Goal: Task Accomplishment & Management: Manage account settings

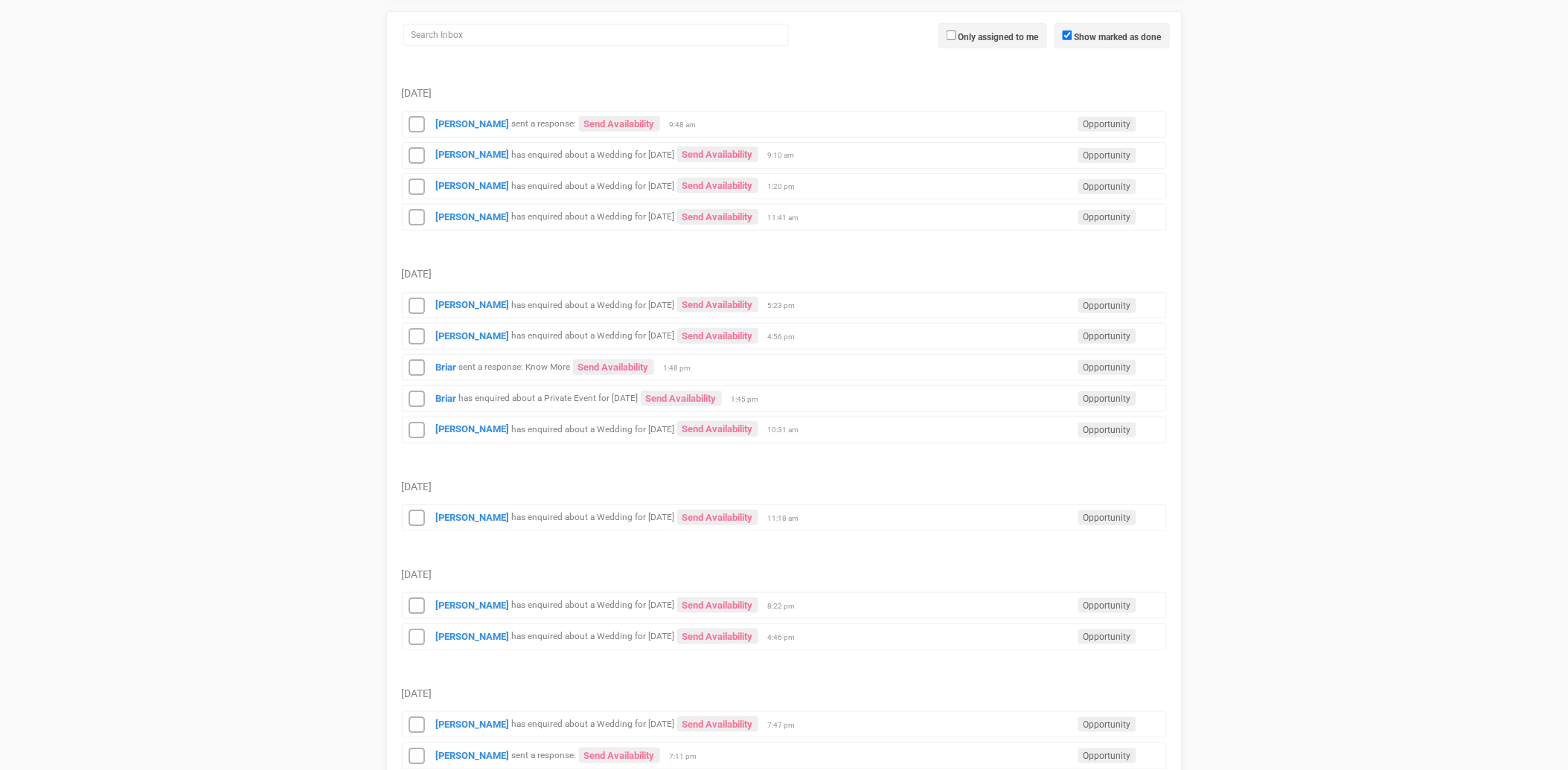
scroll to position [248, 0]
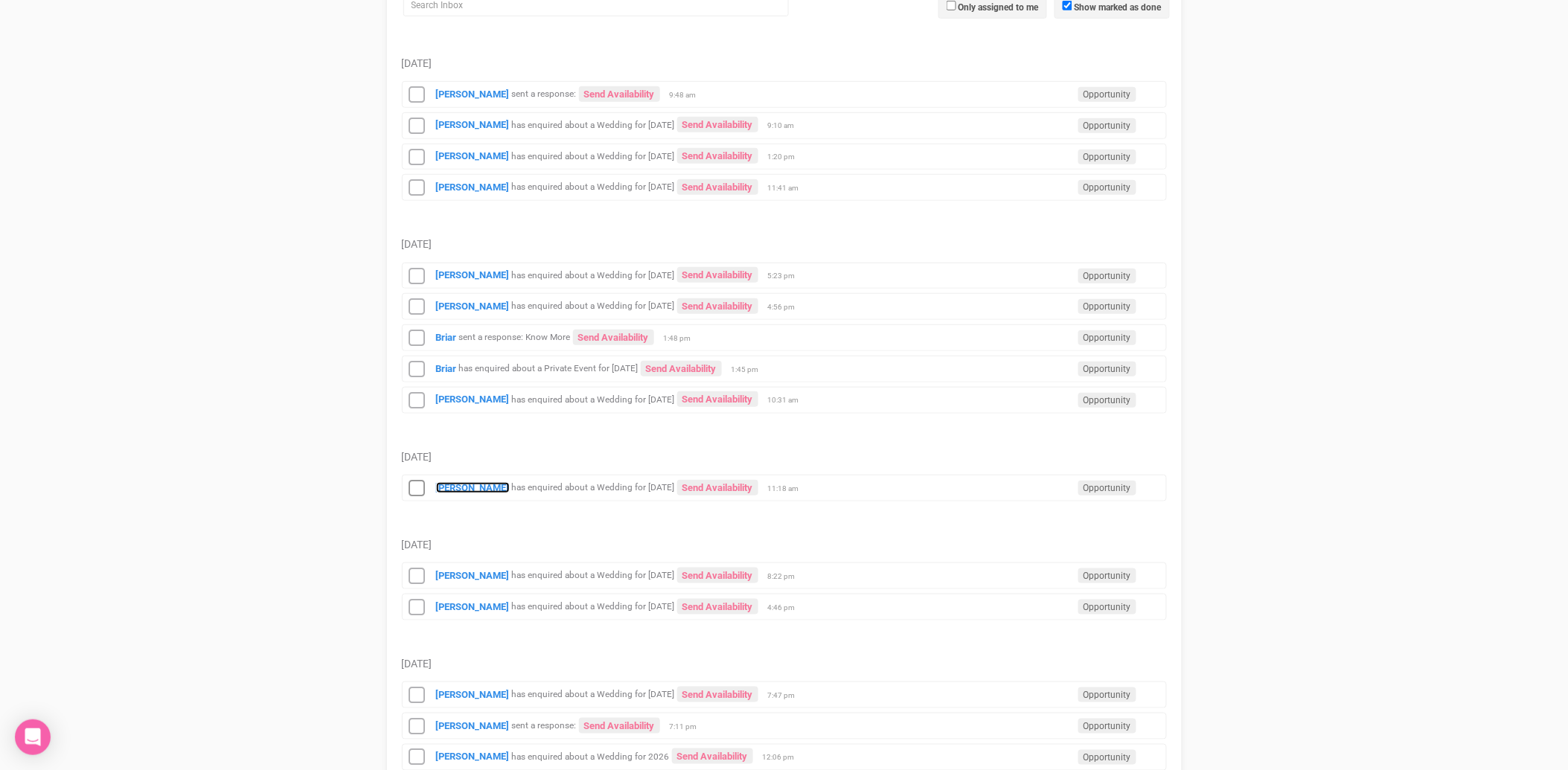
click at [500, 491] on strong "[PERSON_NAME]" at bounding box center [472, 488] width 73 height 11
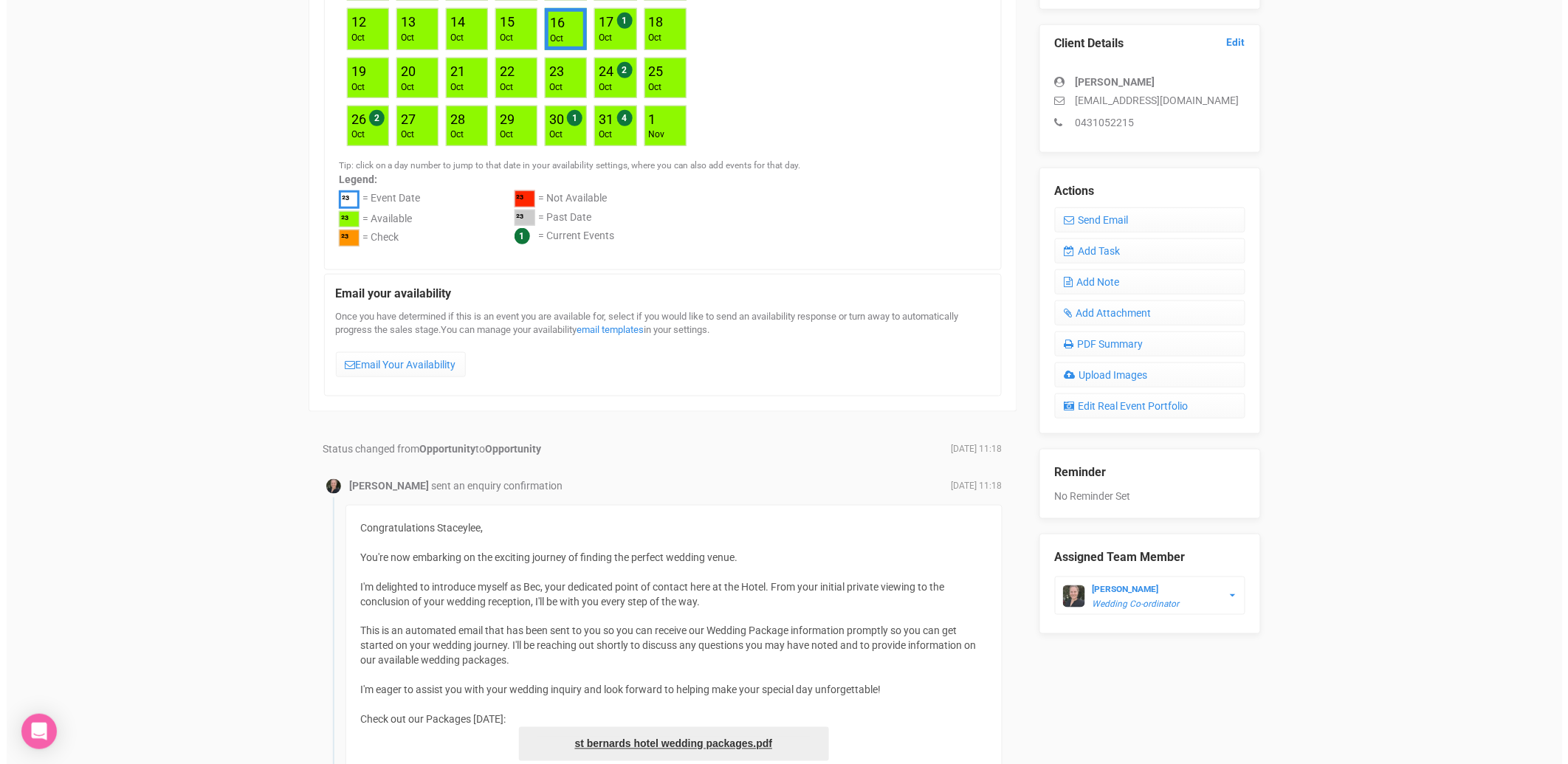
scroll to position [59, 0]
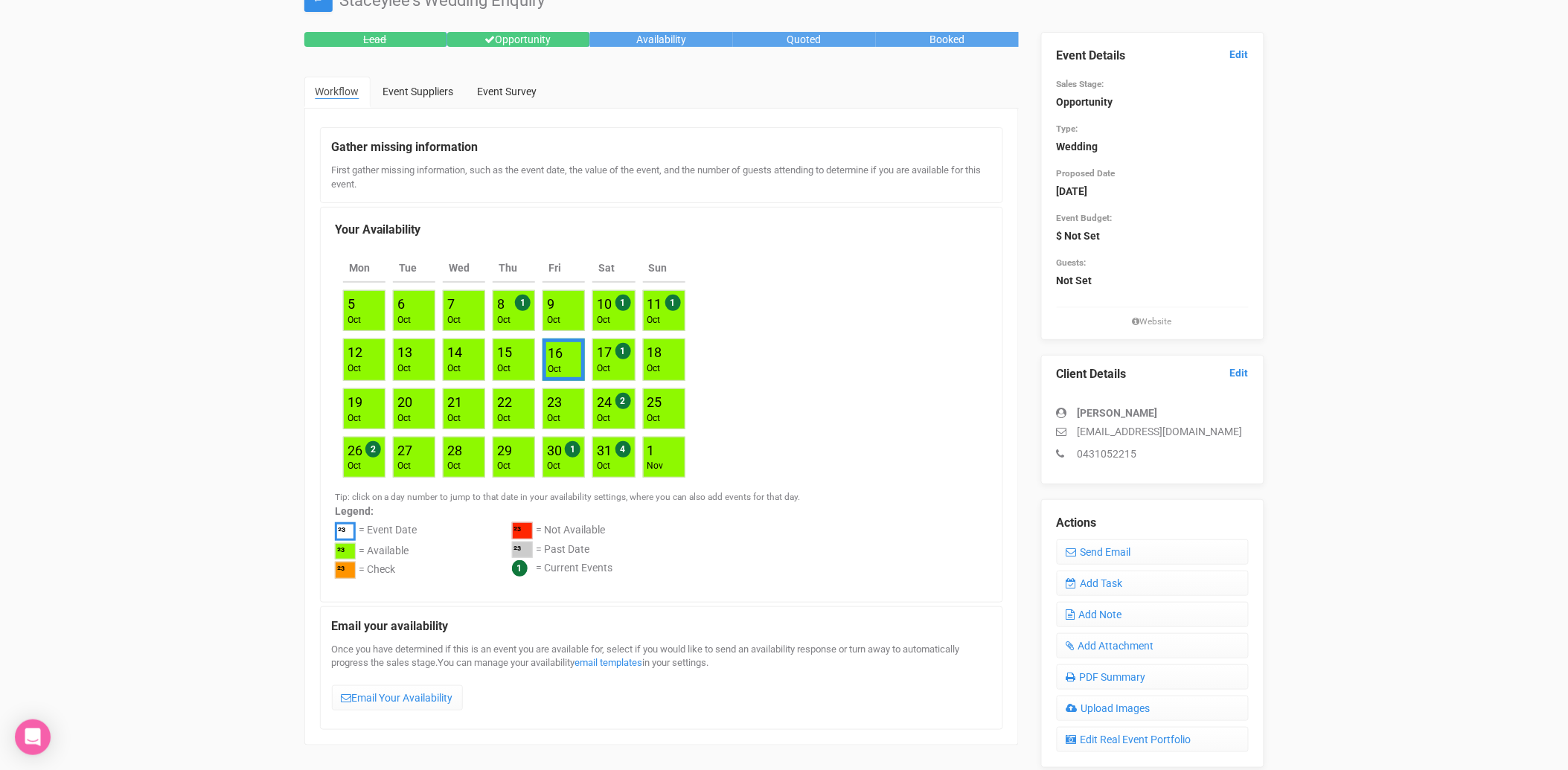
drag, startPoint x: 1233, startPoint y: 429, endPoint x: 1079, endPoint y: 428, distance: 154.0
click at [1079, 428] on p "[EMAIL_ADDRESS][DOMAIN_NAME]" at bounding box center [1153, 431] width 192 height 15
copy p "[EMAIL_ADDRESS][DOMAIN_NAME]"
click at [1105, 614] on link "Add Note" at bounding box center [1153, 615] width 192 height 26
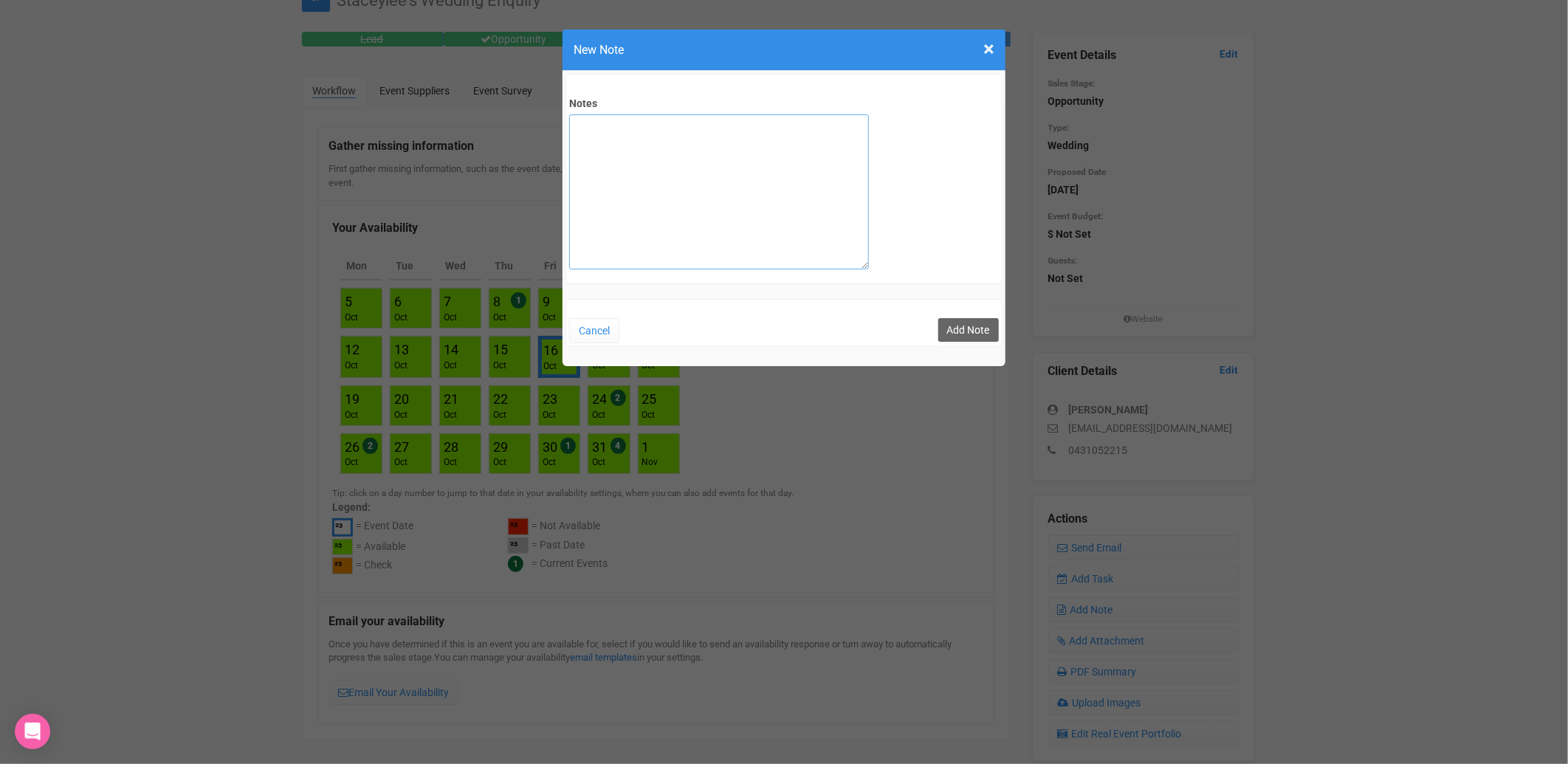
click at [634, 161] on textarea "Notes" at bounding box center [719, 192] width 300 height 155
type textarea "private email sent - after she called the Hotel looking for me :)"
click at [962, 331] on button "Add Note" at bounding box center [968, 330] width 61 height 24
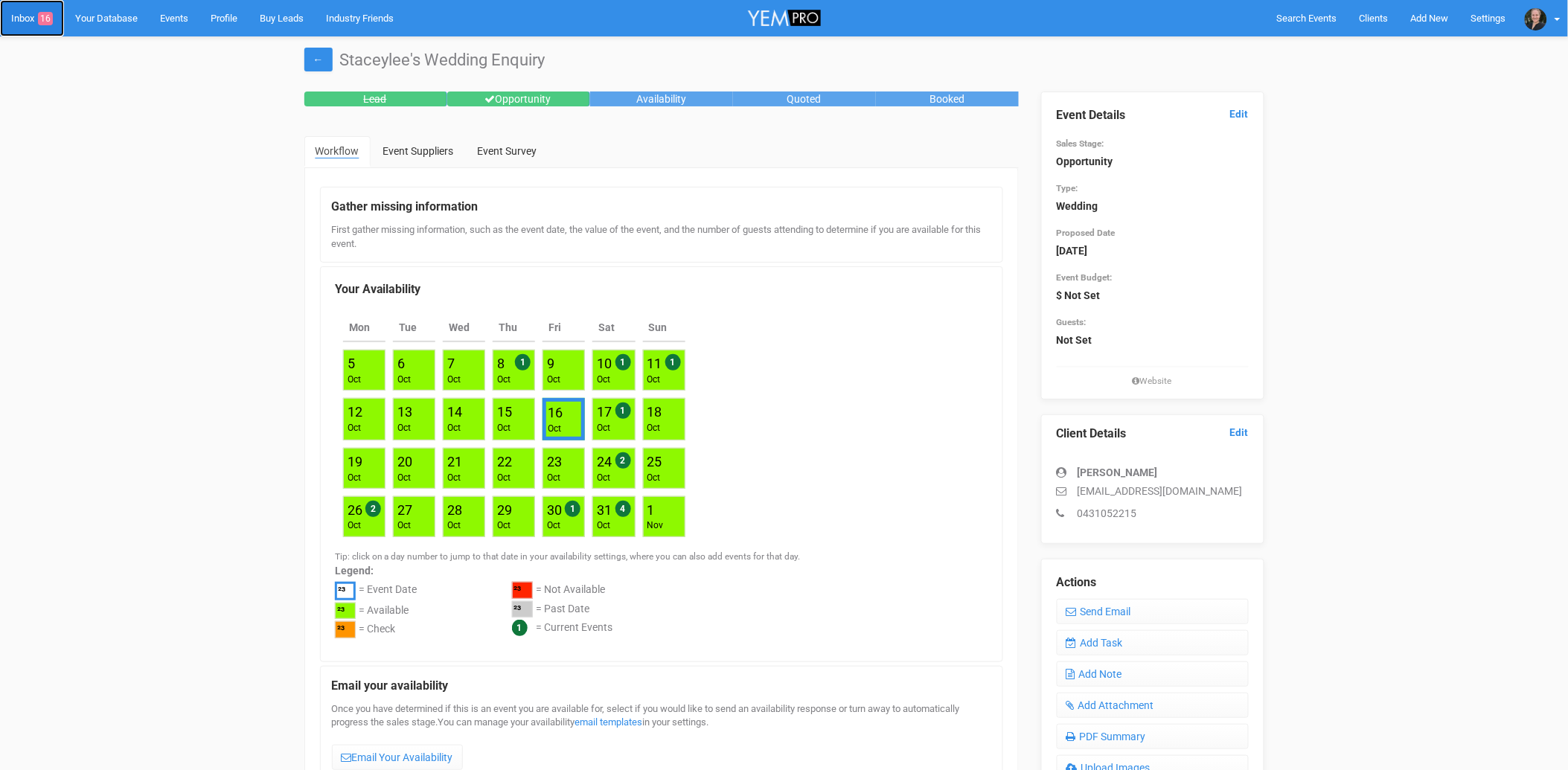
click at [31, 12] on link "Inbox 16" at bounding box center [32, 18] width 64 height 36
